Goal: Task Accomplishment & Management: Use online tool/utility

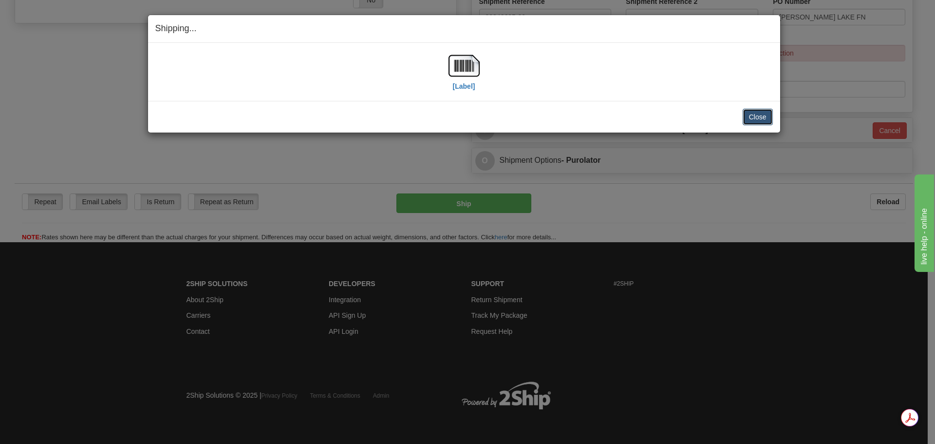
scroll to position [379, 0]
click at [758, 121] on button "Close" at bounding box center [758, 117] width 30 height 17
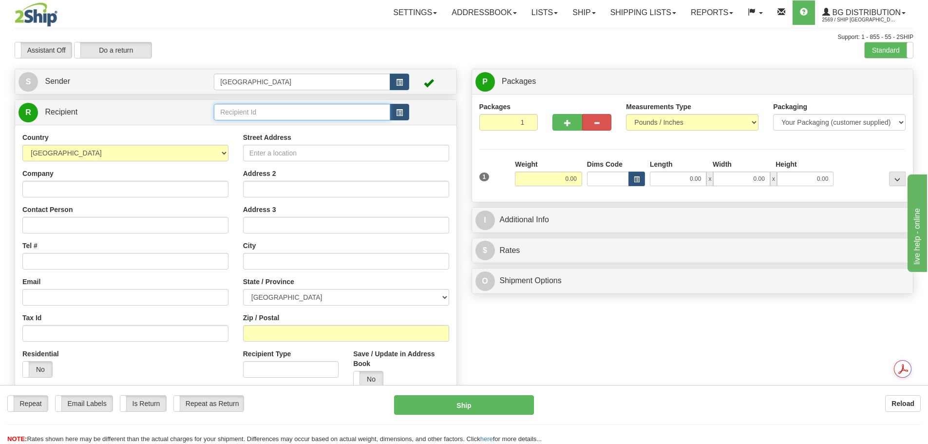
click at [323, 114] on input "text" at bounding box center [302, 112] width 176 height 17
click at [301, 128] on div "80014" at bounding box center [300, 127] width 167 height 11
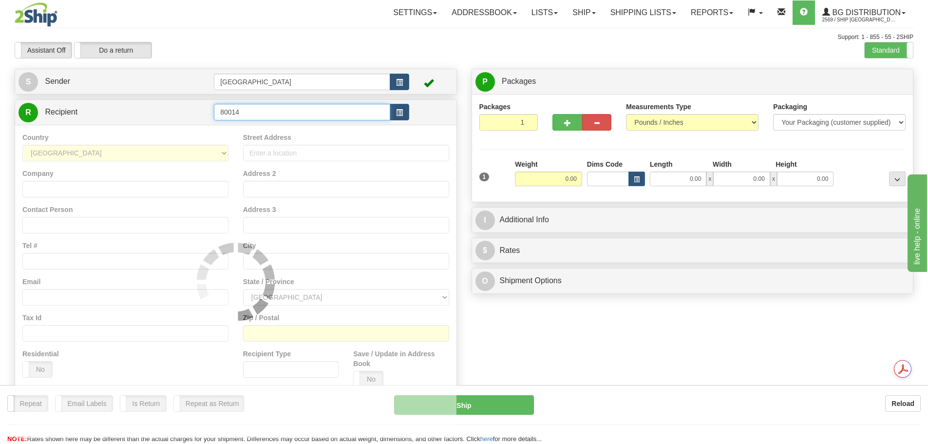
type input "80014"
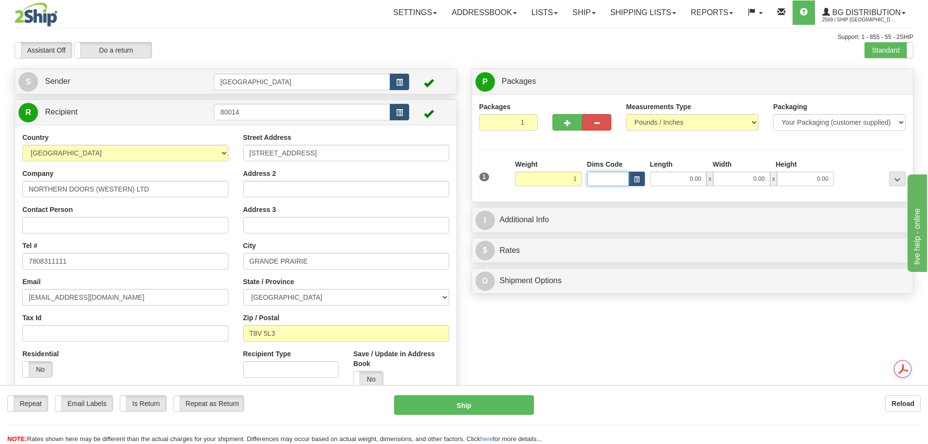
type input "1.00"
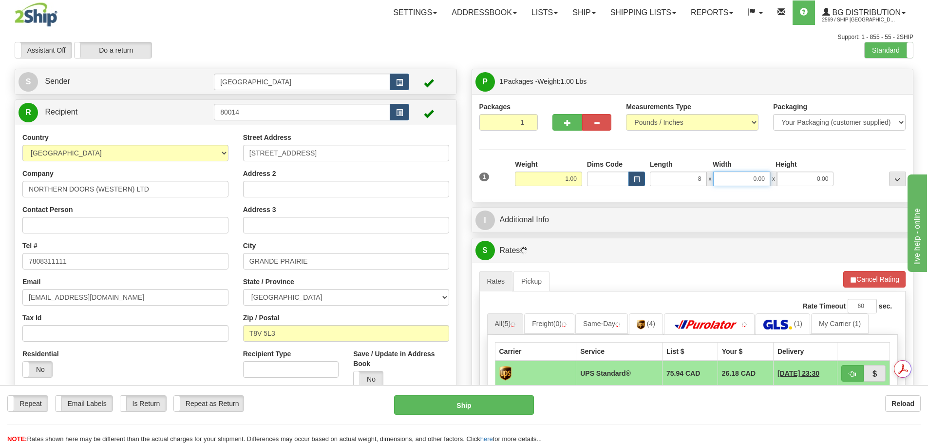
type input "8.00"
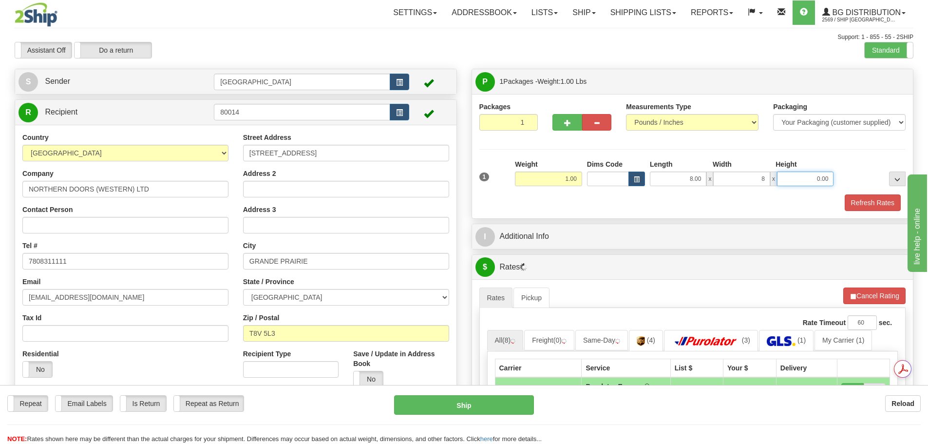
type input "8.00"
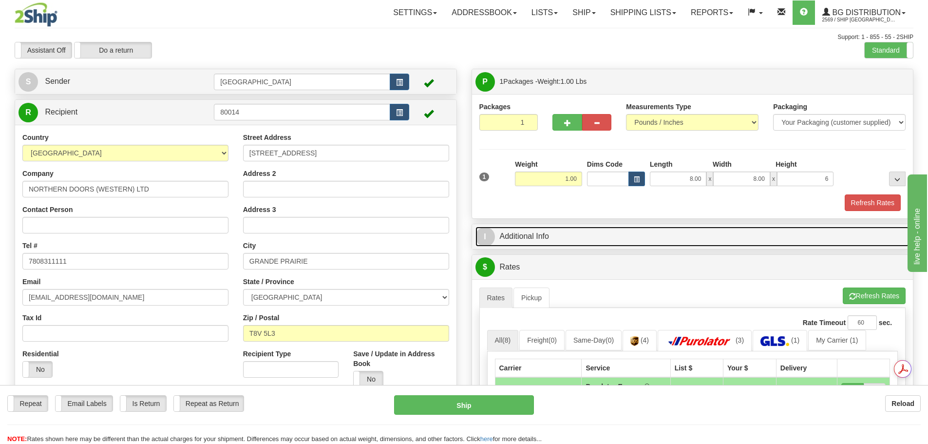
type input "6.00"
click at [557, 236] on link "I Additional Info" at bounding box center [692, 237] width 435 height 20
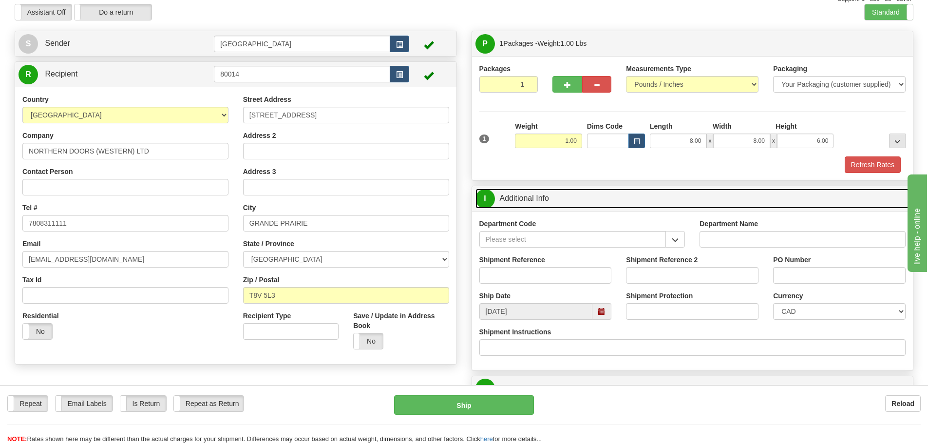
scroll to position [97, 0]
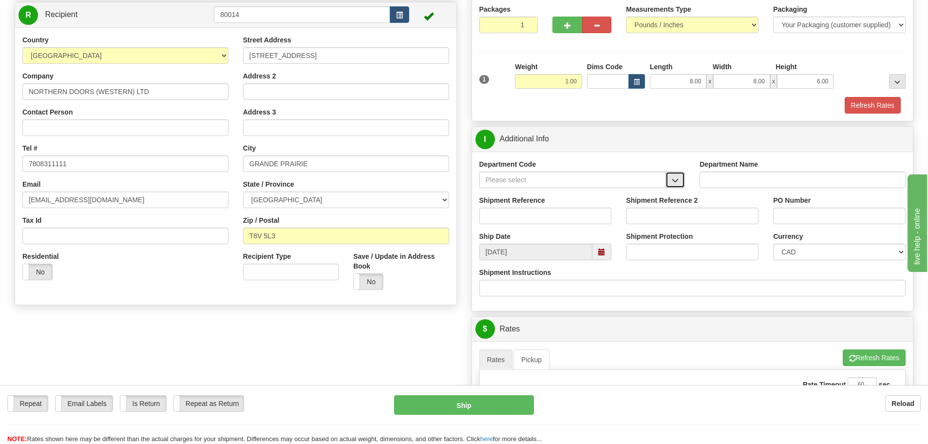
click at [679, 182] on span "button" at bounding box center [675, 180] width 7 height 6
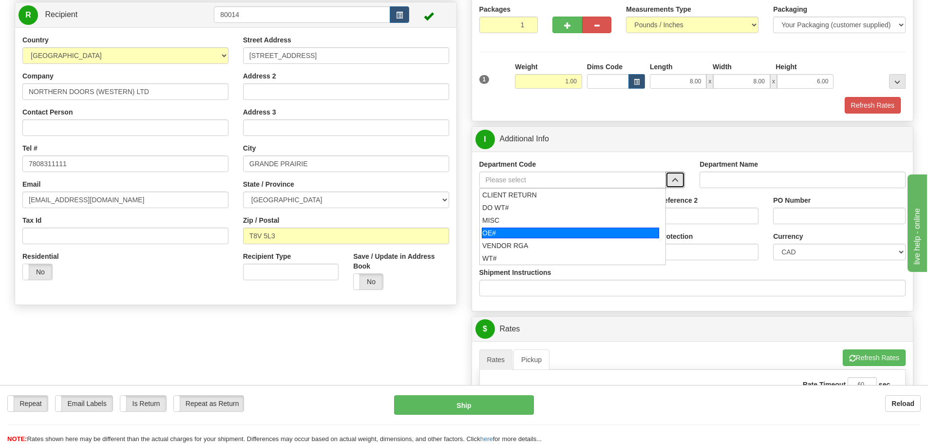
click at [550, 227] on div "OE#" at bounding box center [570, 232] width 177 height 11
type input "OE#"
type input "ORDERS"
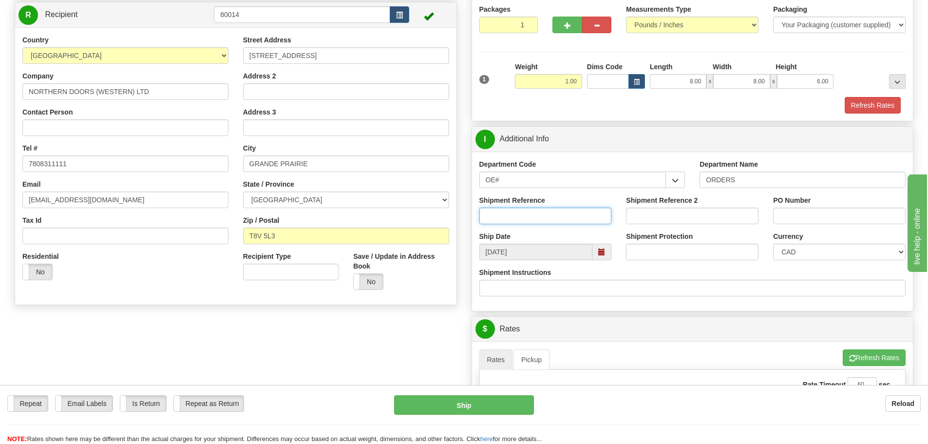
drag, startPoint x: 543, startPoint y: 213, endPoint x: 547, endPoint y: 208, distance: 7.0
click at [543, 213] on input "Shipment Reference" at bounding box center [545, 216] width 132 height 17
type input "90040742-00"
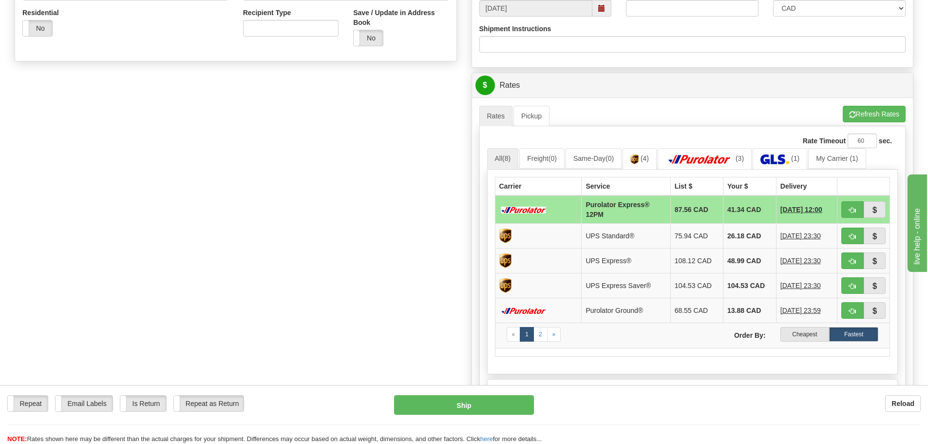
scroll to position [438, 0]
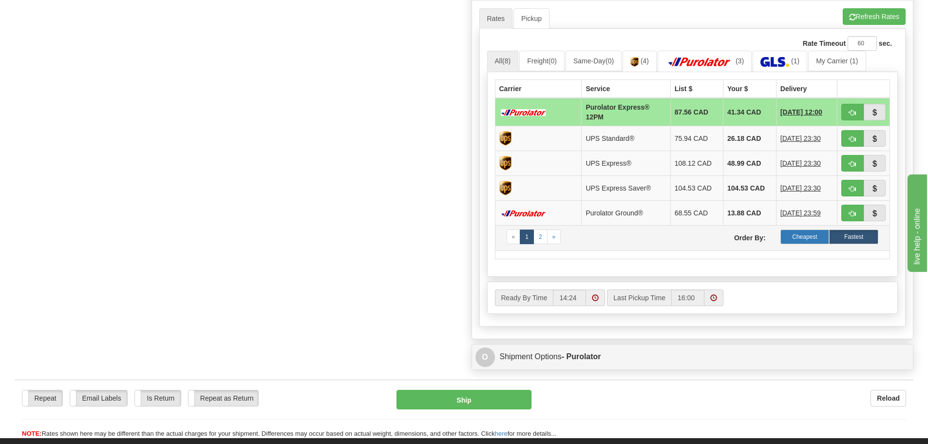
type input "AL848122"
click at [812, 241] on label "Cheapest" at bounding box center [804, 236] width 49 height 15
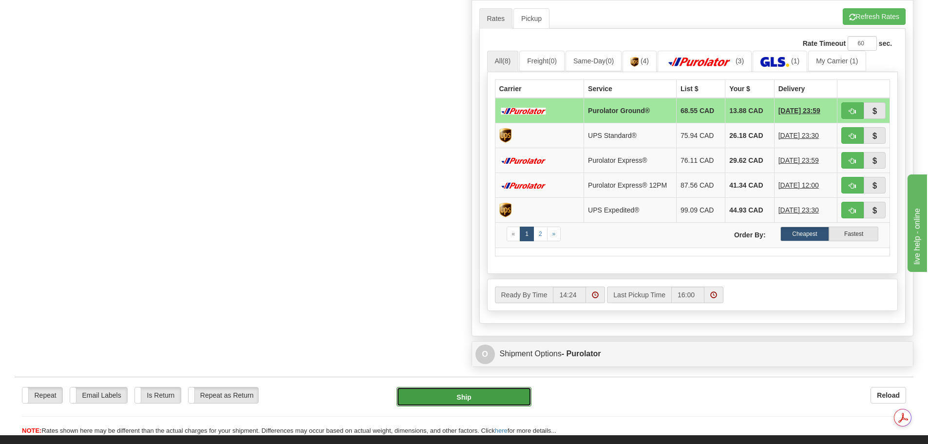
click at [471, 392] on button "Ship" at bounding box center [464, 396] width 135 height 19
type input "260"
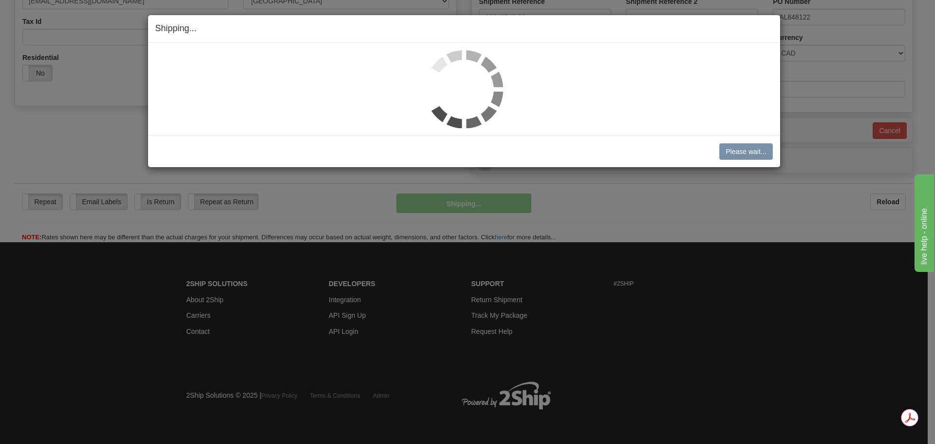
scroll to position [297, 0]
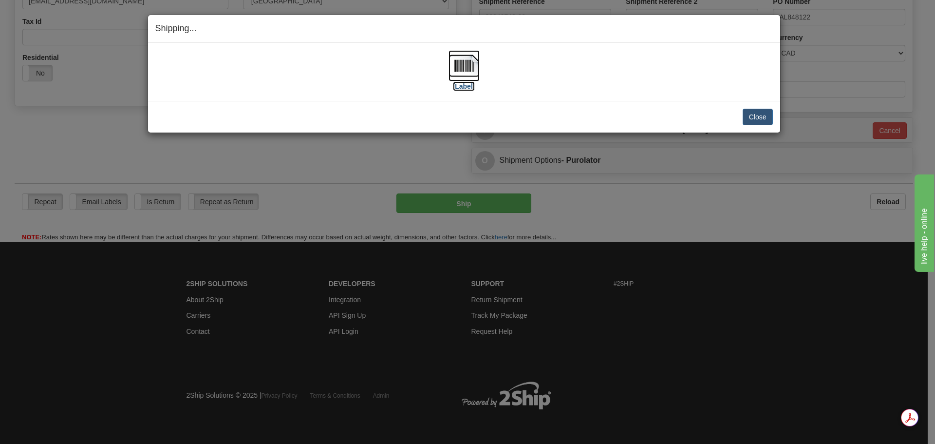
click at [459, 76] on img at bounding box center [464, 65] width 31 height 31
